Goal: Task Accomplishment & Management: Use online tool/utility

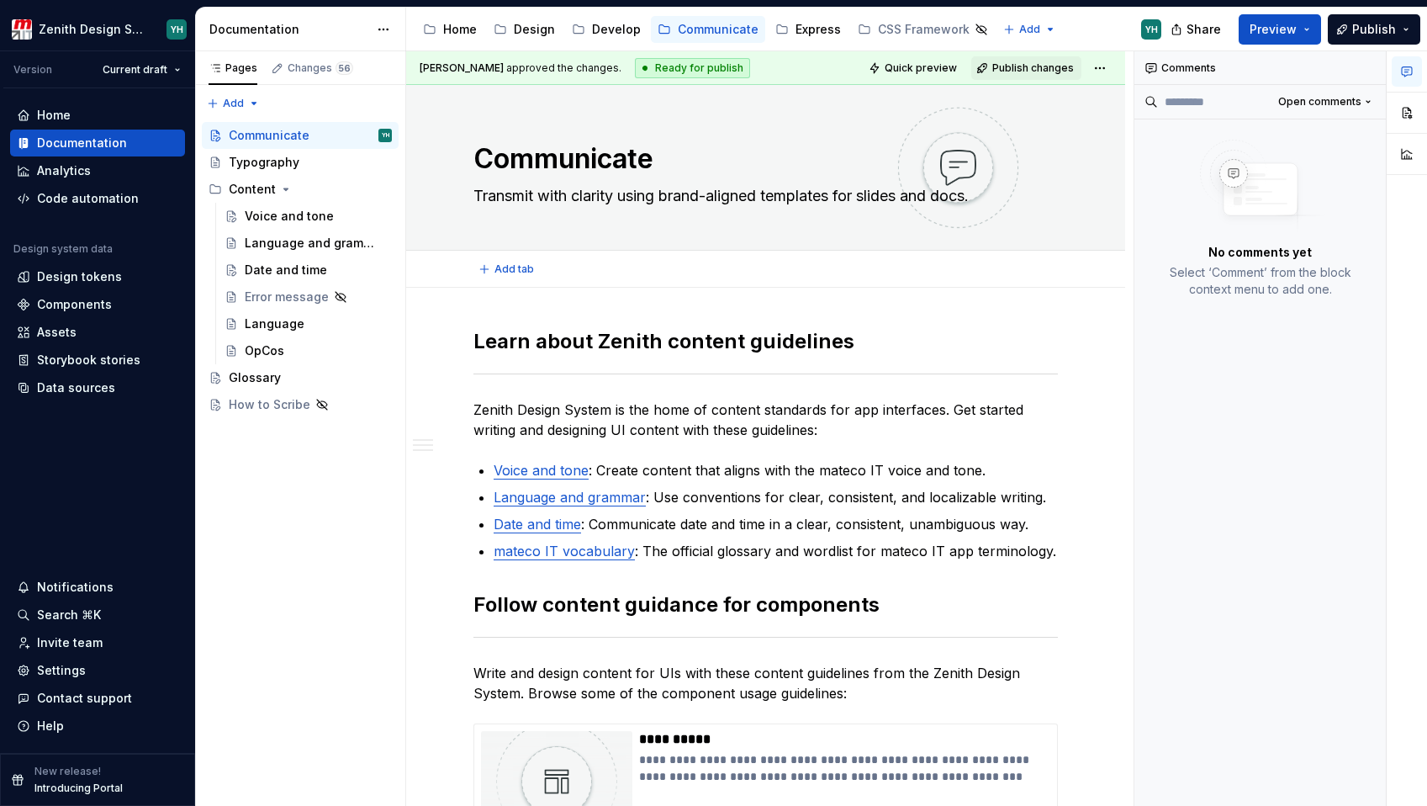
type textarea "*"
click at [66, 200] on div "Code automation" at bounding box center [88, 198] width 102 height 17
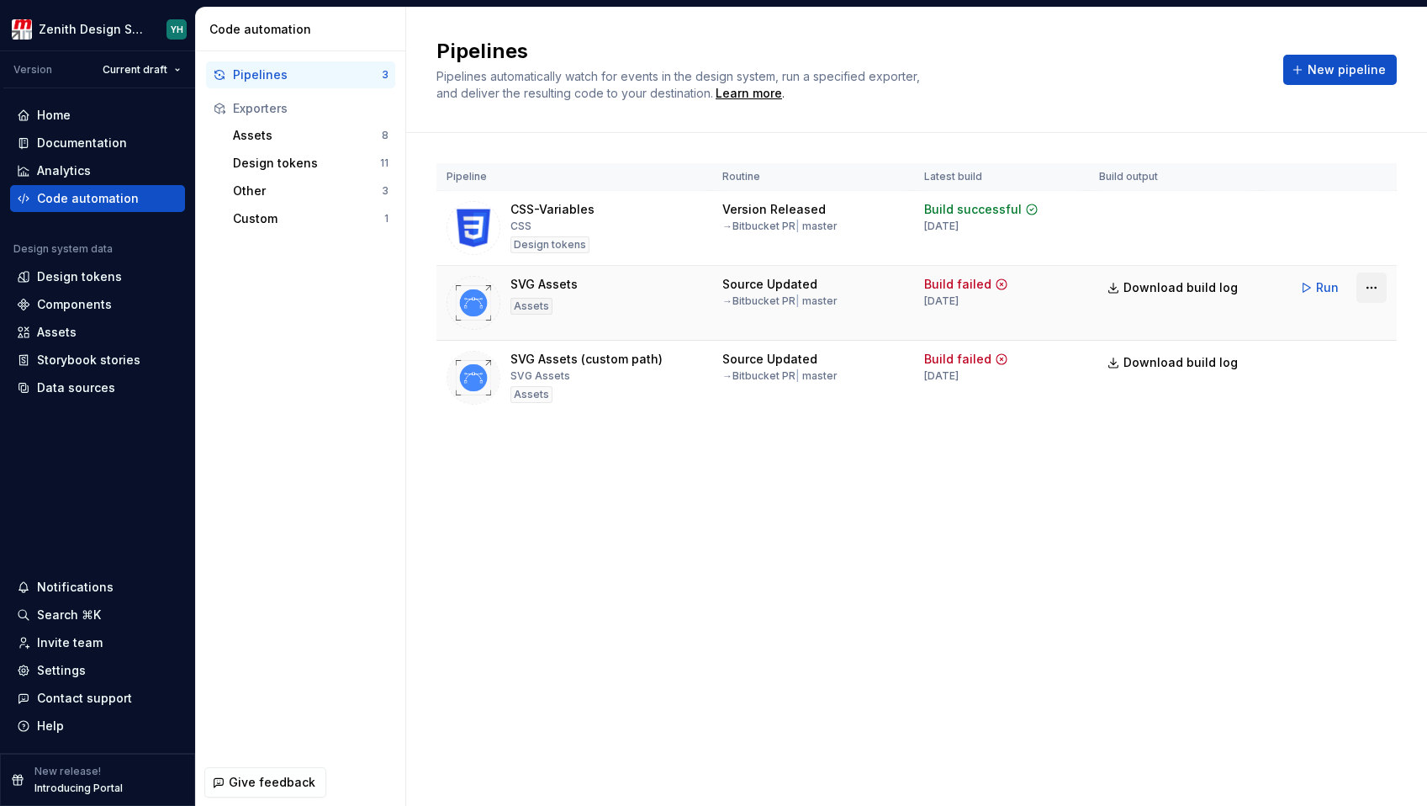
click at [1372, 290] on html "Zenith Design System YH Version Current draft Home Documentation Analytics Code…" at bounding box center [713, 403] width 1427 height 806
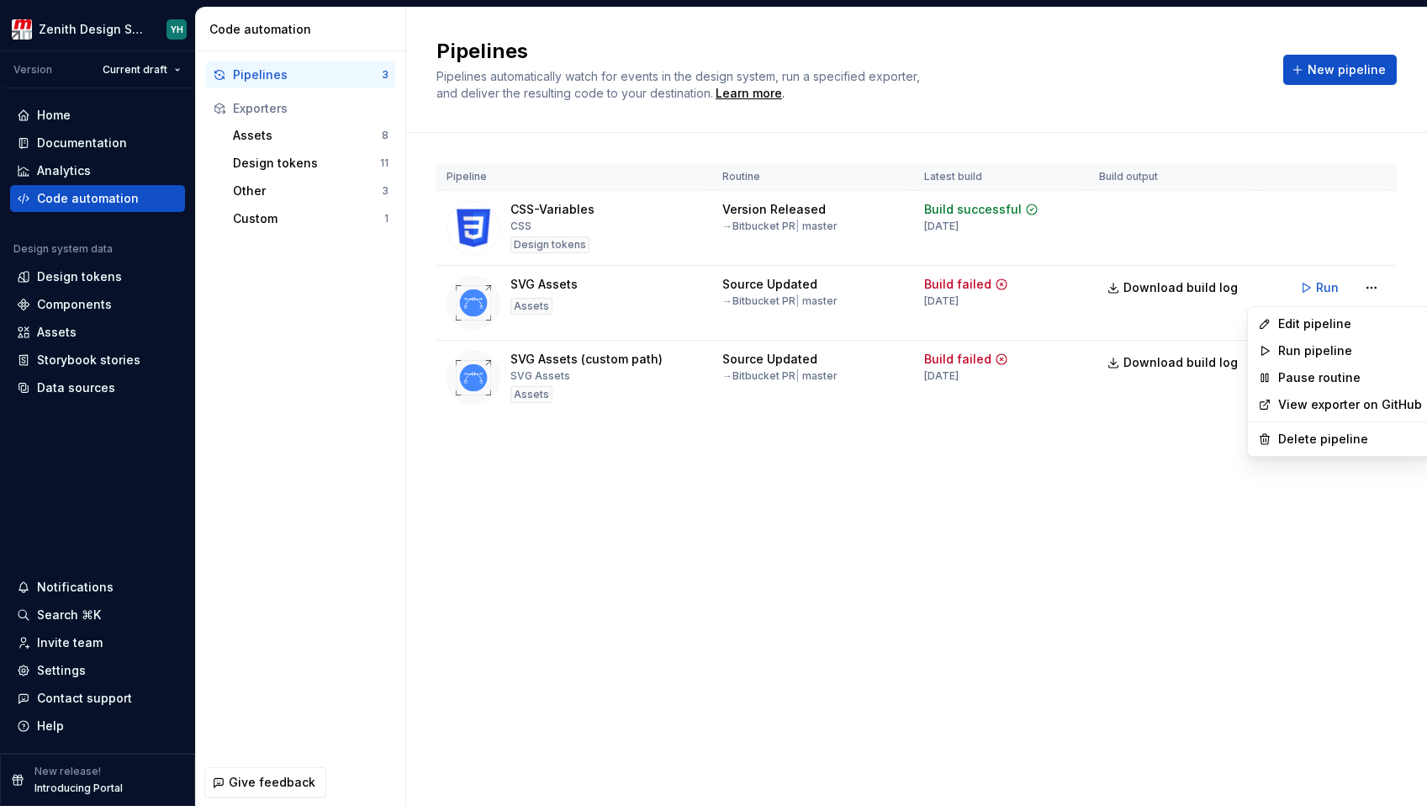
click at [1175, 324] on html "Zenith Design System YH Version Current draft Home Documentation Analytics Code…" at bounding box center [713, 403] width 1427 height 806
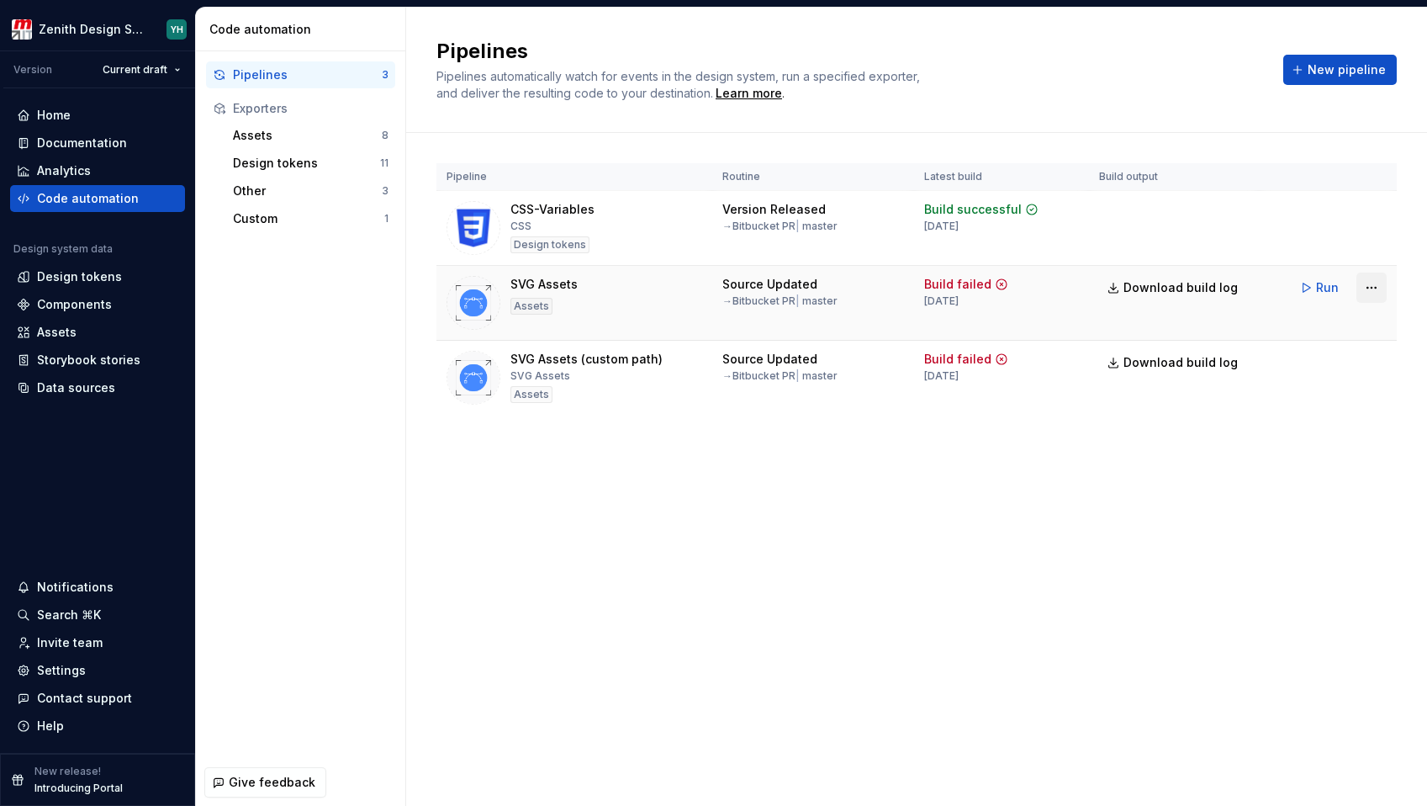
click at [1369, 286] on html "Zenith Design System YH Version Current draft Home Documentation Analytics Code…" at bounding box center [713, 403] width 1427 height 806
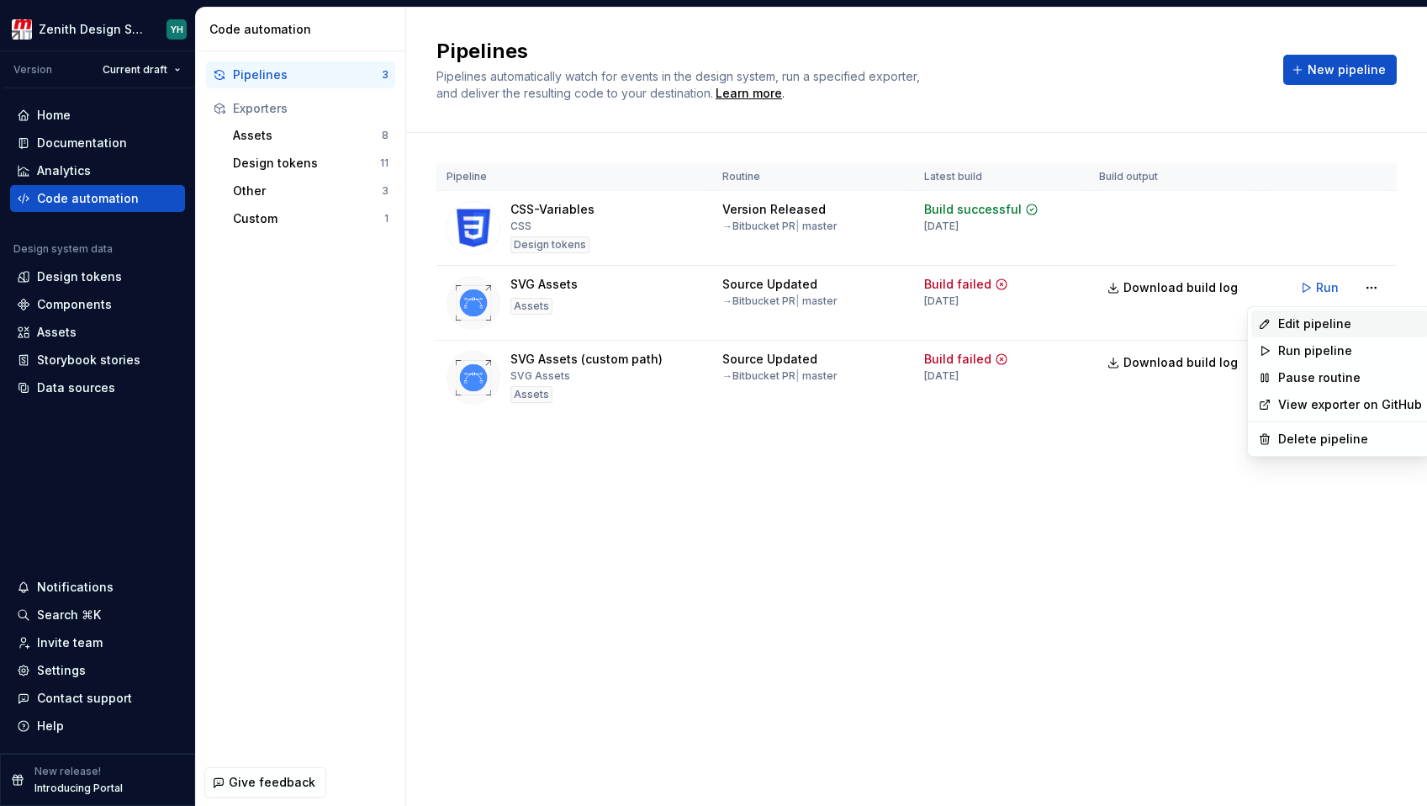
click at [1311, 322] on div "Edit pipeline" at bounding box center [1350, 323] width 144 height 17
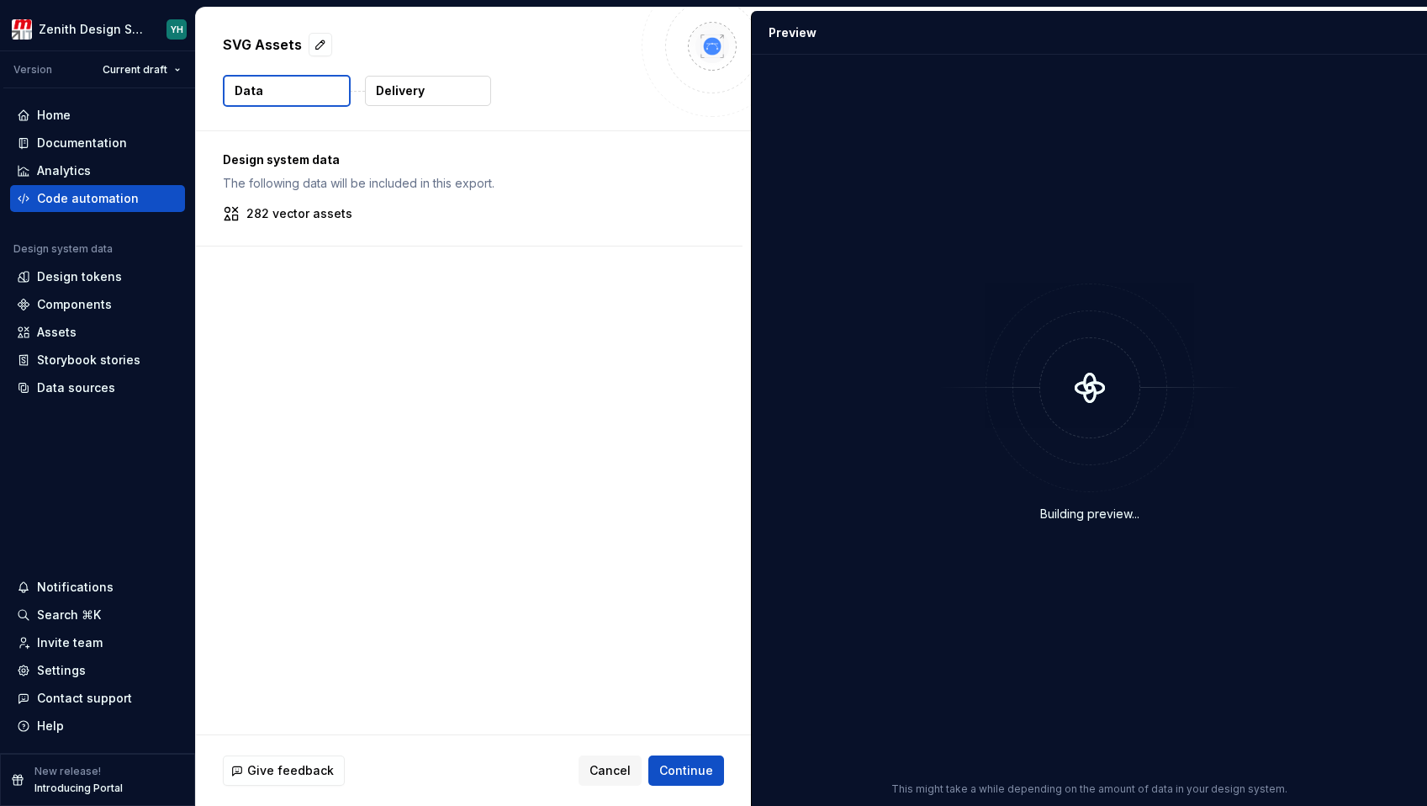
click at [295, 212] on p "282 vector assets" at bounding box center [299, 213] width 106 height 17
click at [294, 159] on p "Design system data" at bounding box center [469, 159] width 493 height 17
click at [404, 93] on p "Delivery" at bounding box center [400, 90] width 49 height 17
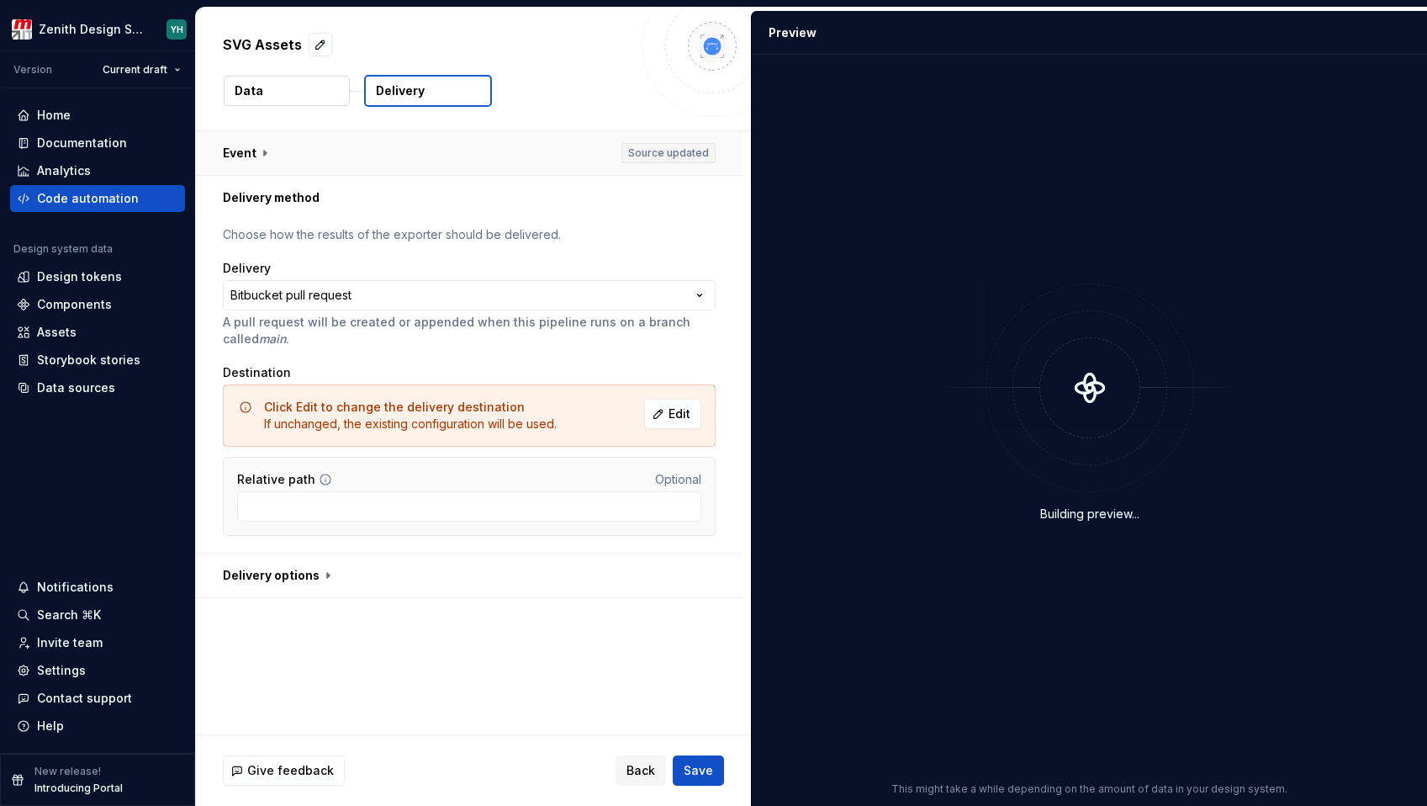
click at [372, 158] on button "button" at bounding box center [469, 153] width 547 height 44
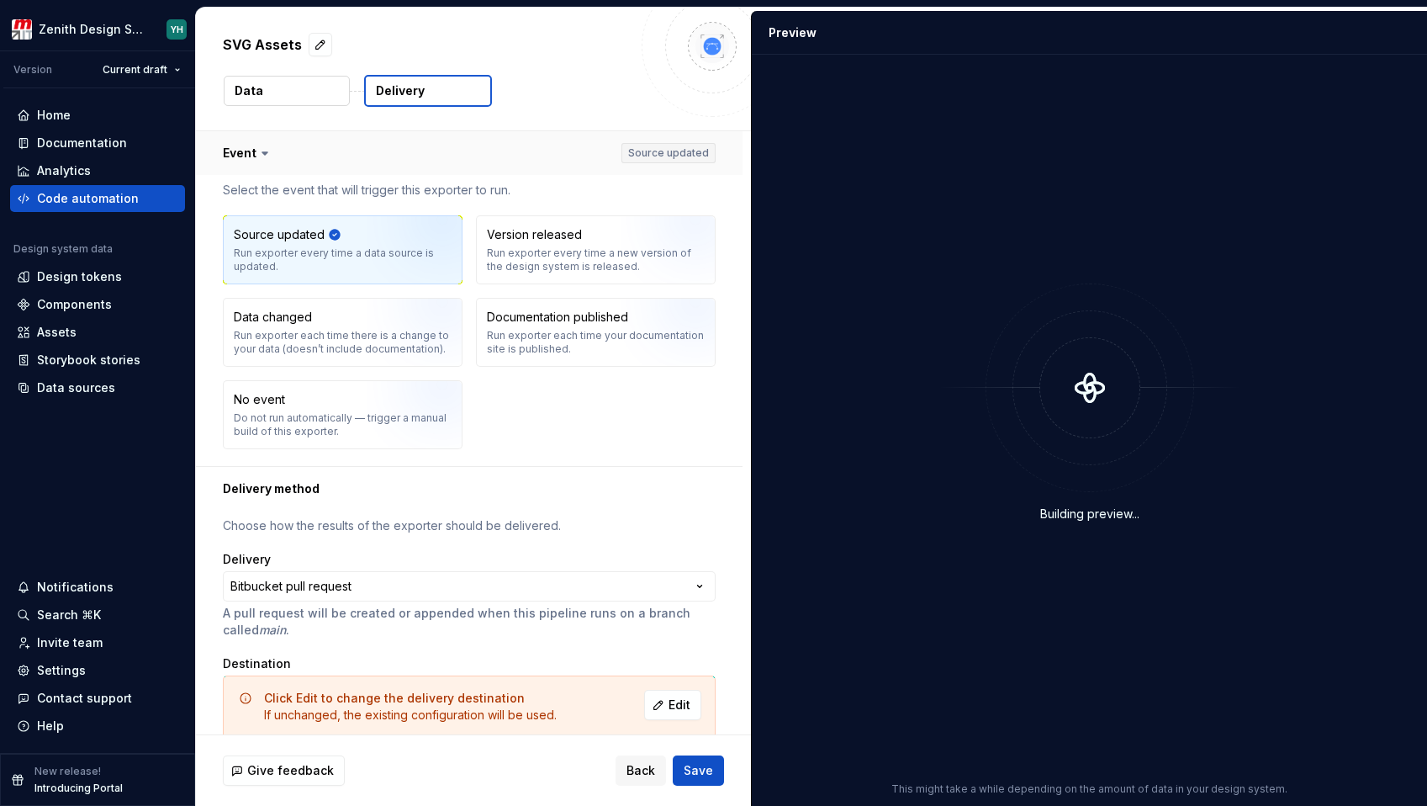
click at [372, 155] on button "button" at bounding box center [469, 153] width 547 height 44
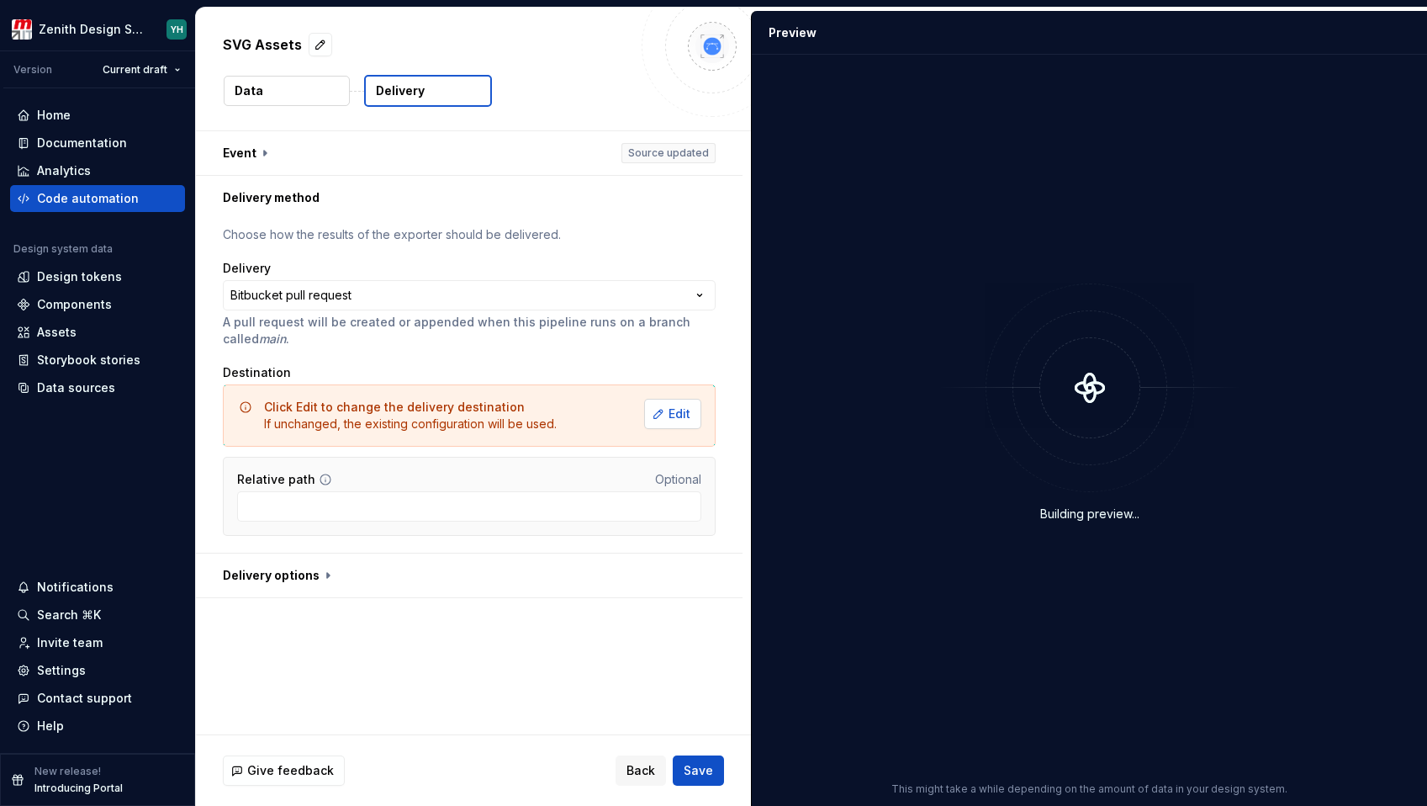
click at [670, 421] on span "Edit" at bounding box center [680, 413] width 22 height 17
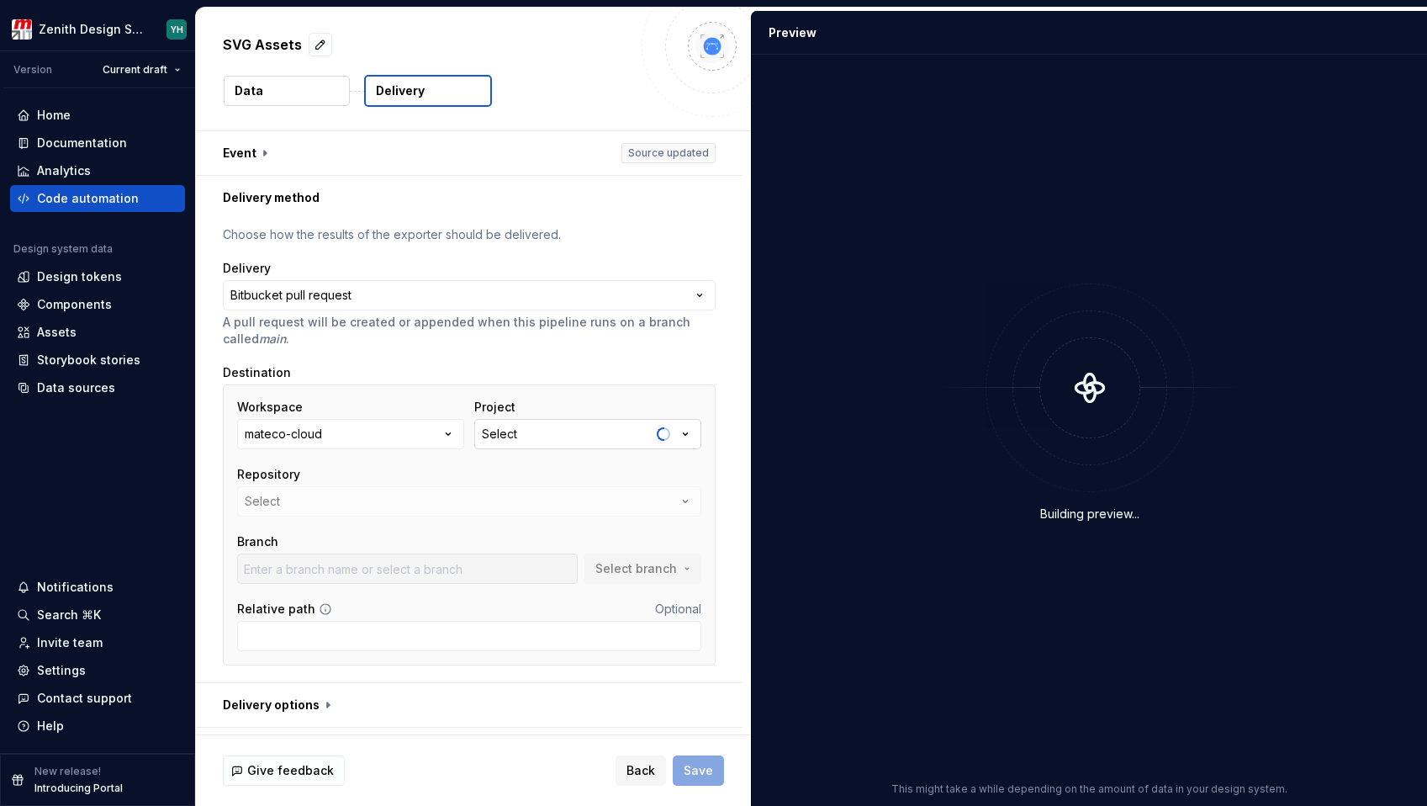
click at [507, 446] on button "Select" at bounding box center [587, 434] width 227 height 30
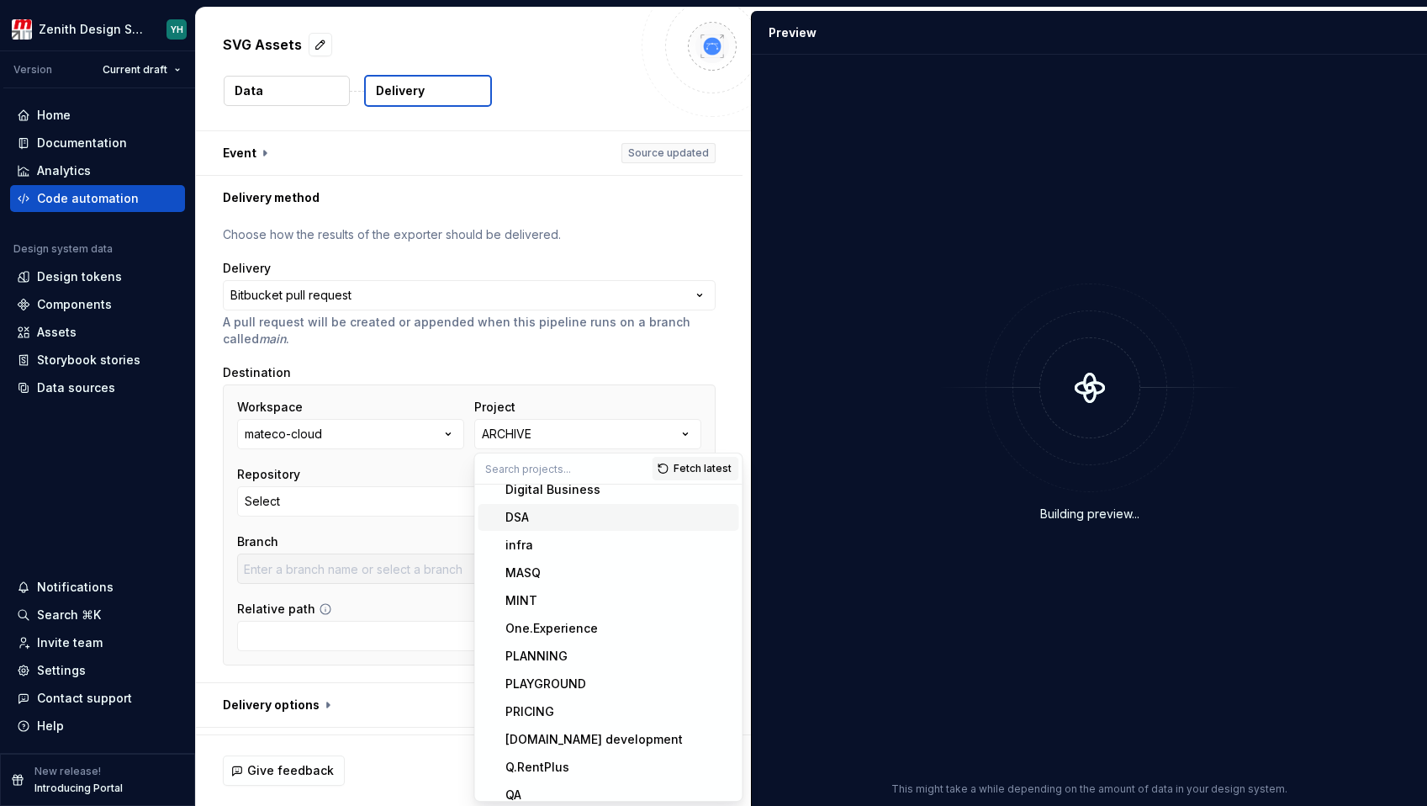
scroll to position [99, 0]
click at [532, 625] on div "One.Experience" at bounding box center [552, 624] width 93 height 17
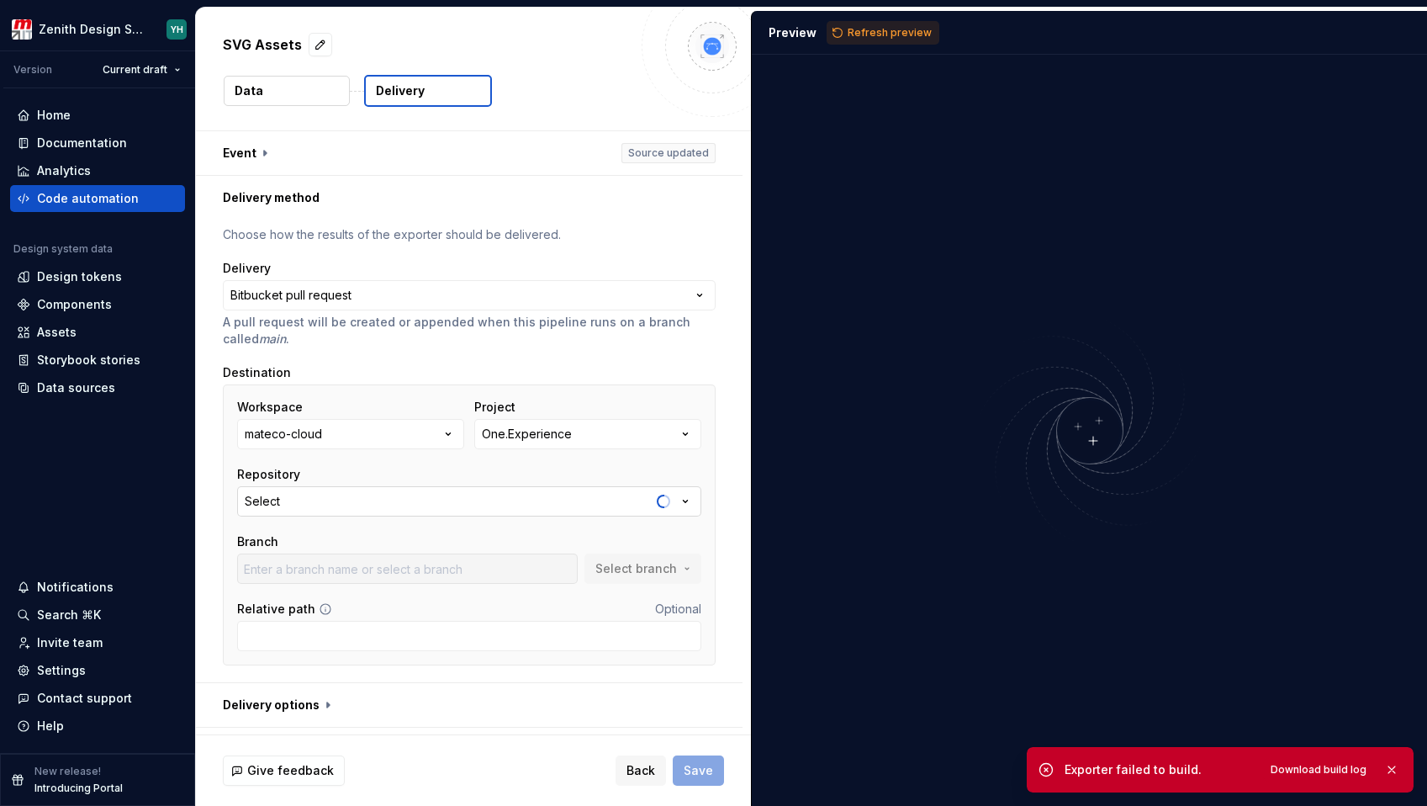
click at [366, 495] on button "Select" at bounding box center [469, 501] width 464 height 30
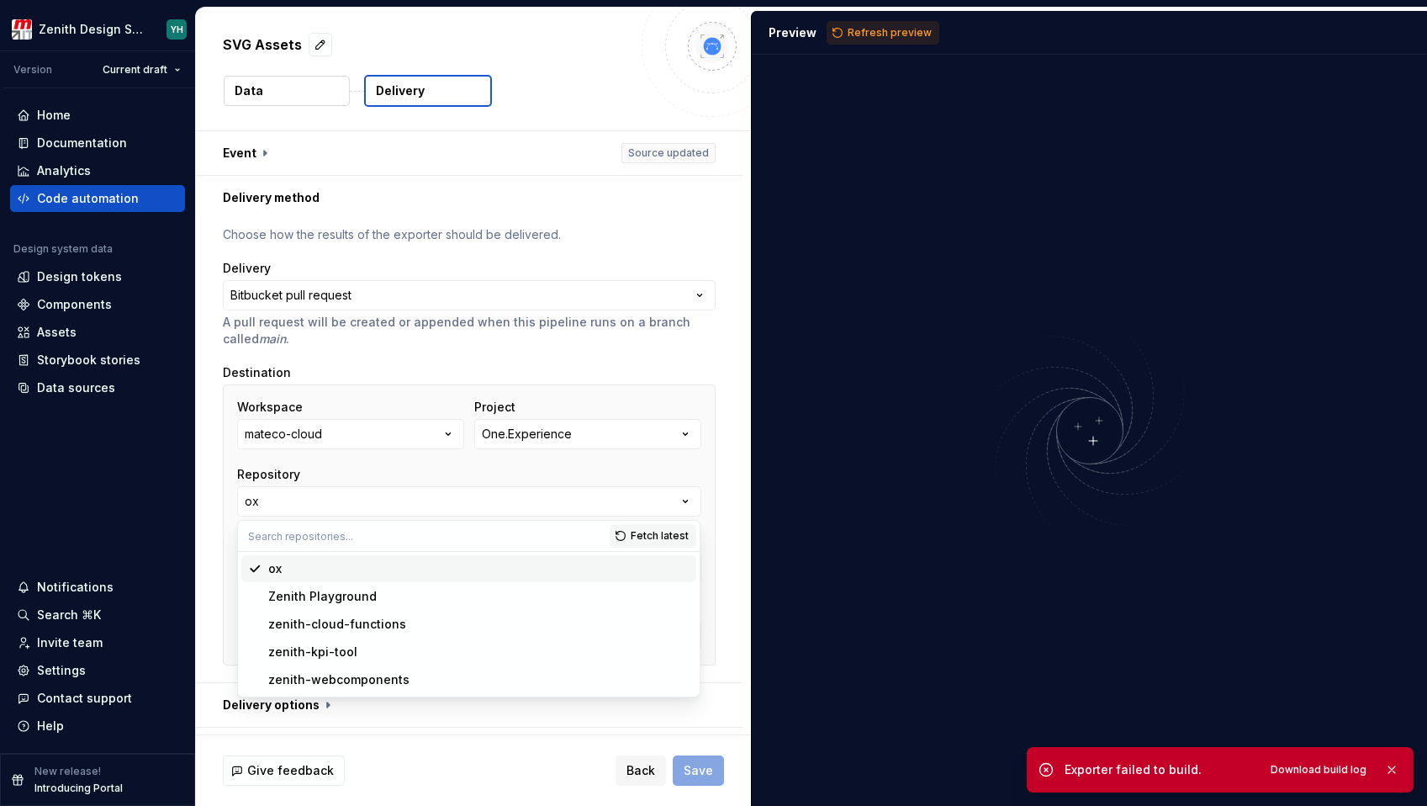
type input "bugfix/EXP-679-textarea-dimension"
click at [845, 36] on button "Refresh preview" at bounding box center [883, 33] width 113 height 24
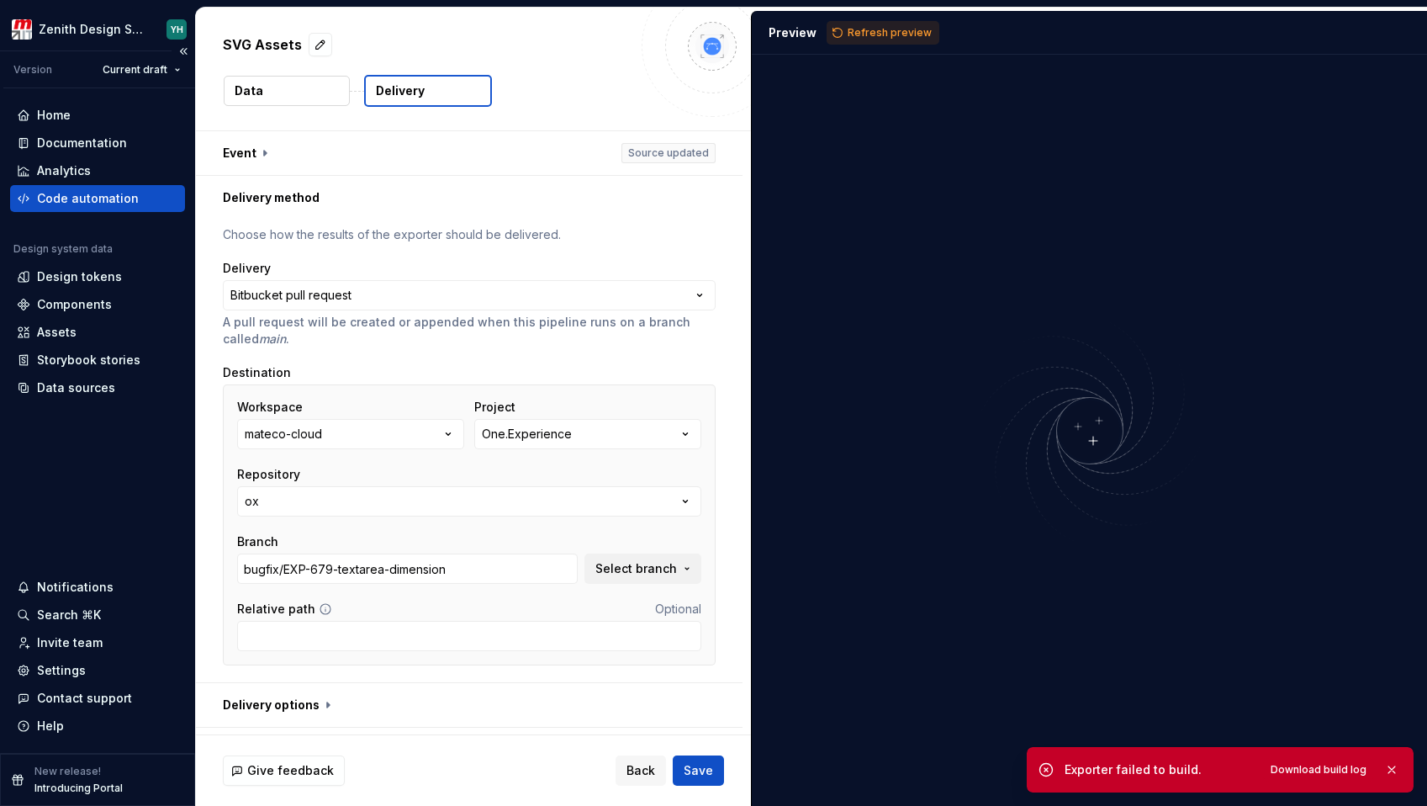
click at [81, 197] on div "Code automation" at bounding box center [88, 198] width 102 height 17
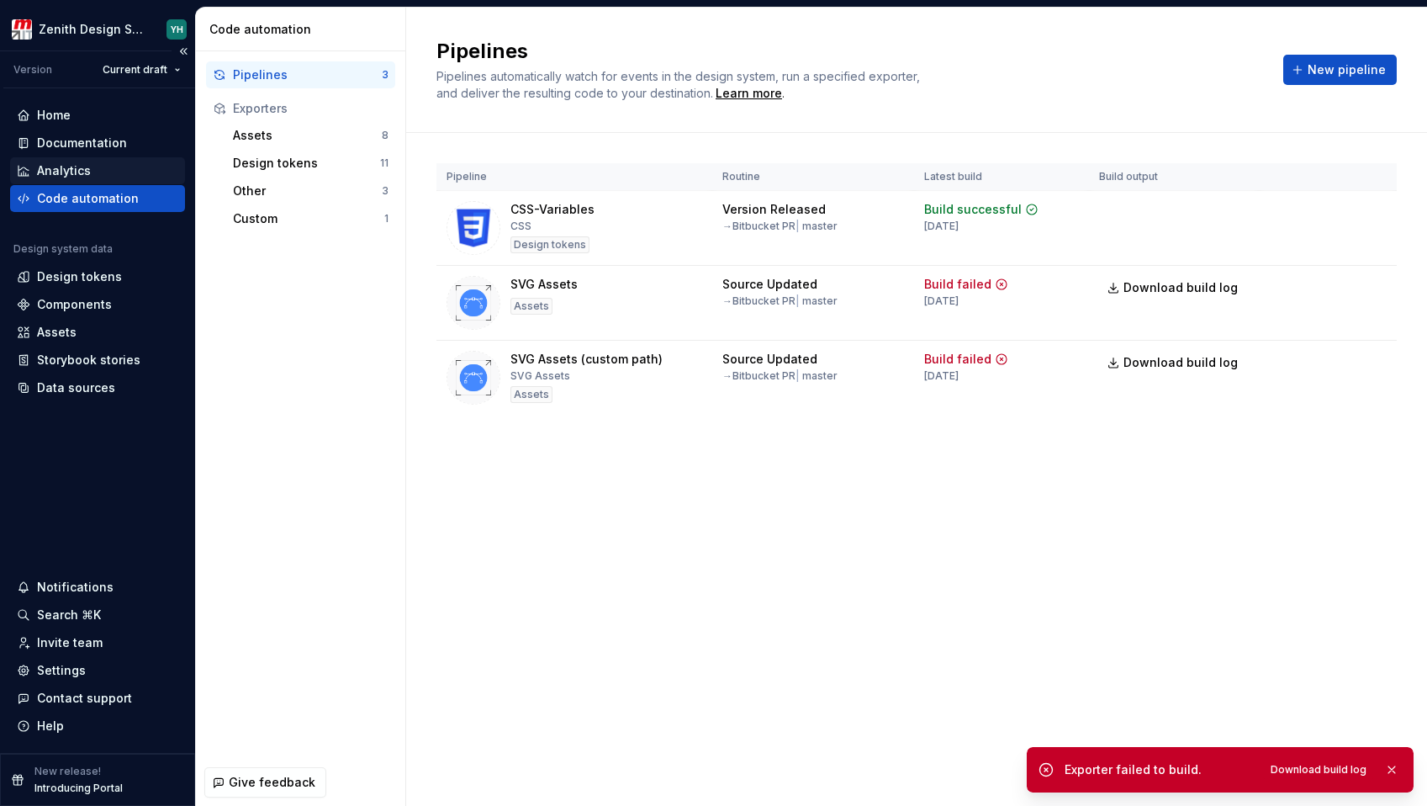
click at [77, 171] on div "Analytics" at bounding box center [64, 170] width 54 height 17
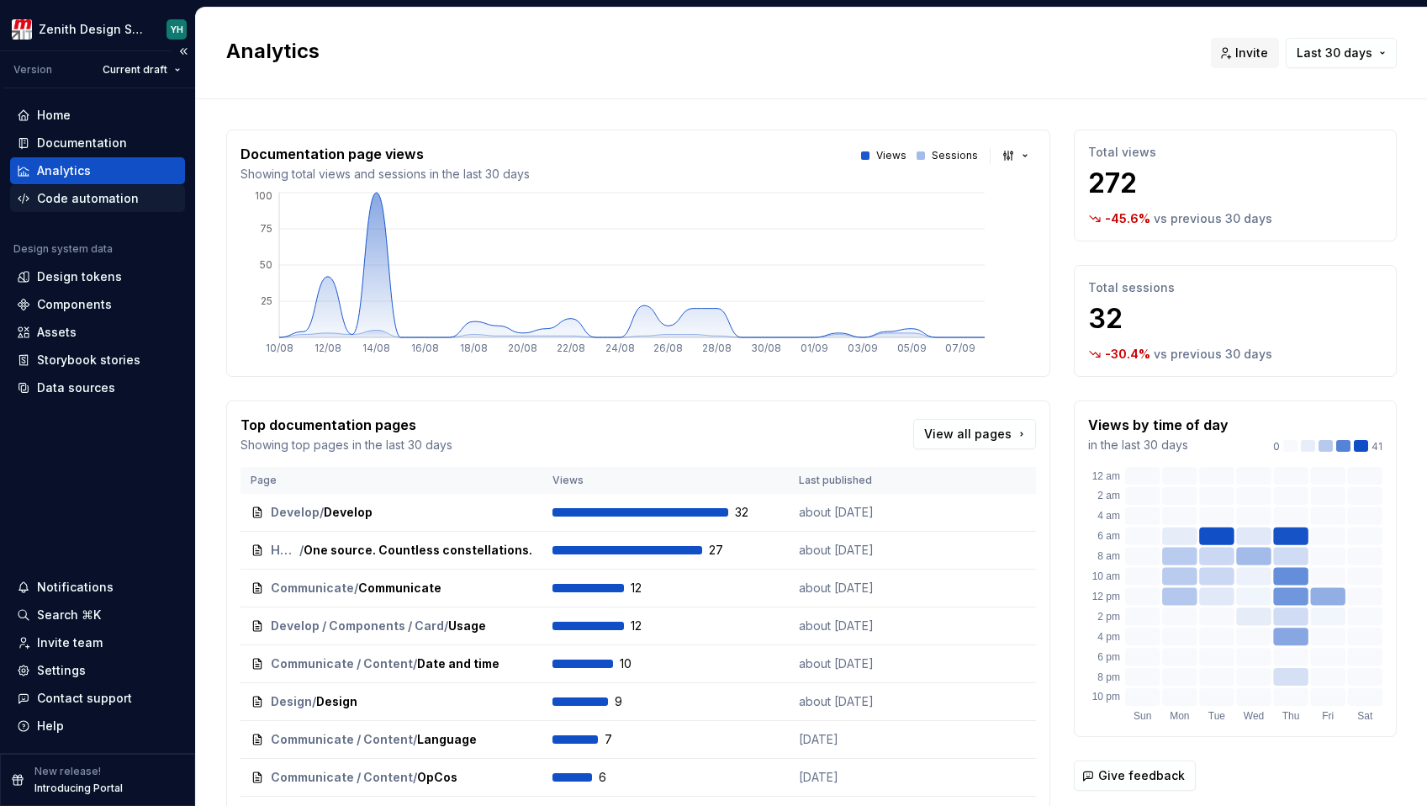
click at [86, 196] on div "Code automation" at bounding box center [88, 198] width 102 height 17
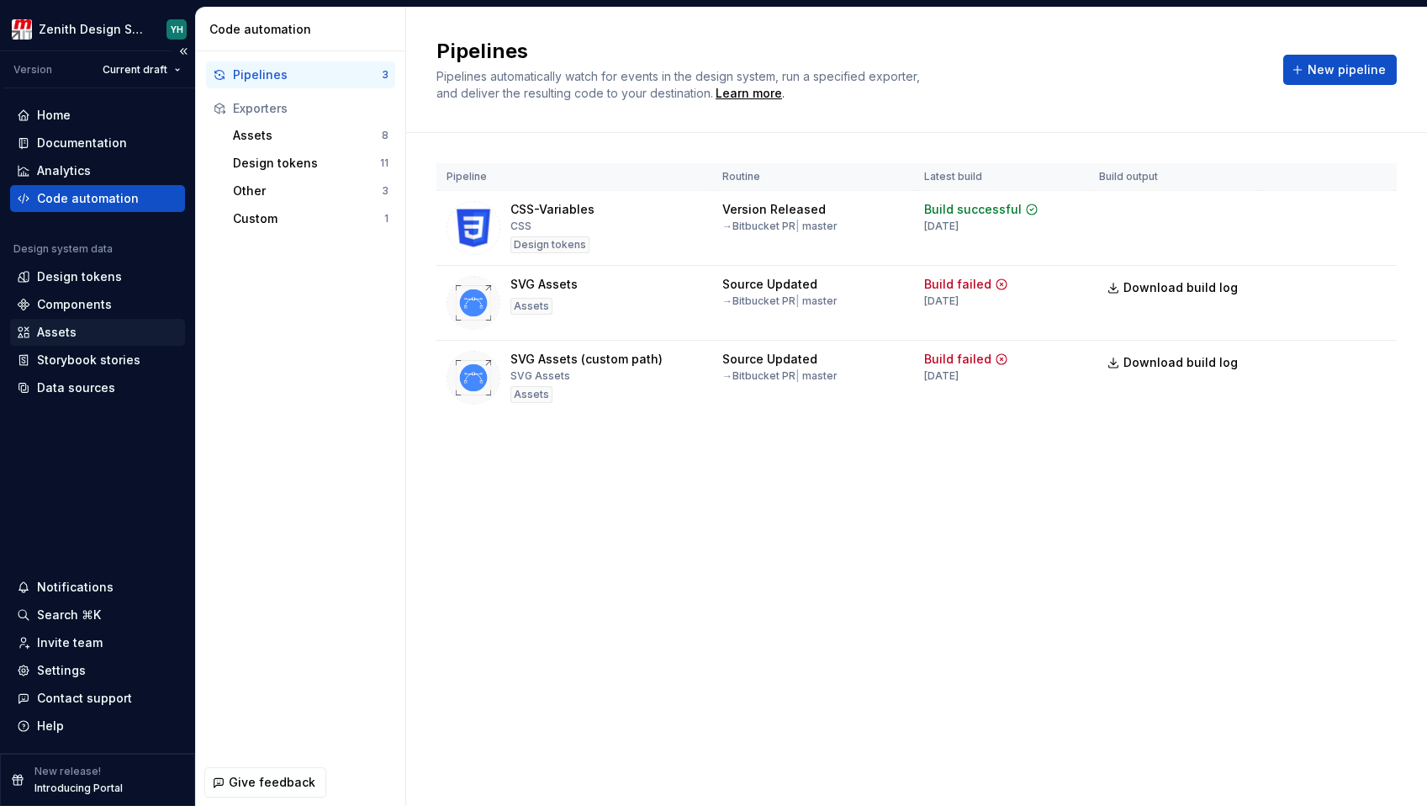
click at [73, 327] on div "Assets" at bounding box center [57, 332] width 40 height 17
